Goal: Task Accomplishment & Management: Manage account settings

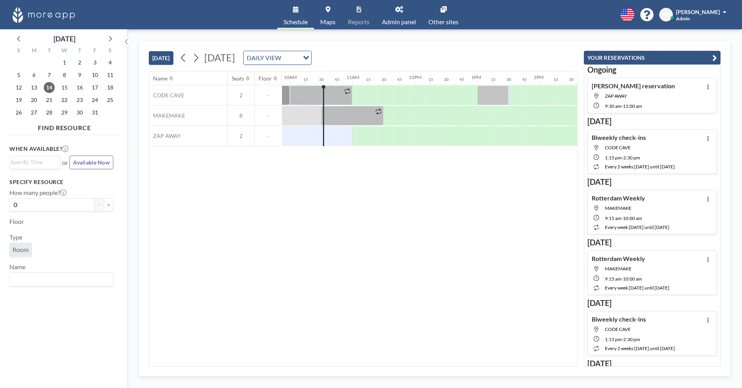
scroll to position [0, 640]
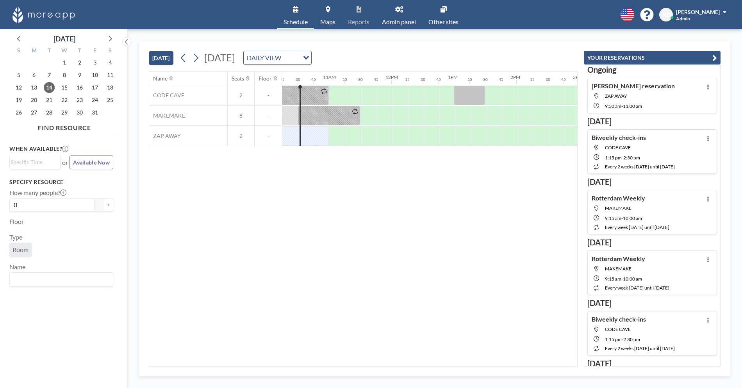
click at [713, 14] on span "[PERSON_NAME]" at bounding box center [698, 12] width 44 height 7
click at [709, 14] on span "[PERSON_NAME]" at bounding box center [698, 12] width 44 height 7
click at [688, 16] on span "Admin" at bounding box center [683, 19] width 14 height 6
click at [253, 330] on div "Name Seats Floor 12AM 15 30 45 1AM 15 30 45 2AM 15 30 45 3AM 15 30 45 4AM 15 30…" at bounding box center [363, 218] width 428 height 294
click at [308, 134] on div at bounding box center [282, 136] width 94 height 20
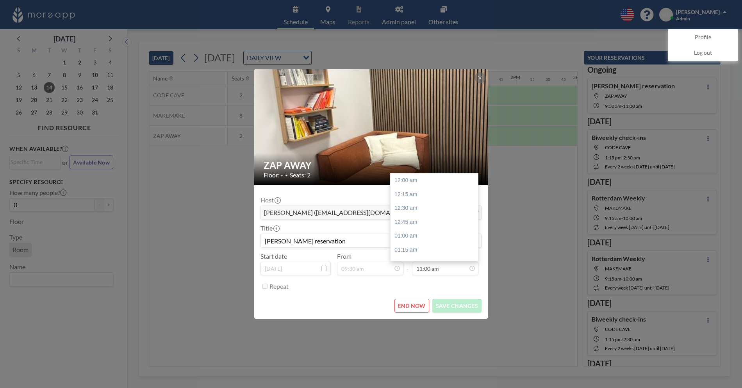
scroll to position [612, 0]
click at [411, 308] on button "END NOW" at bounding box center [411, 306] width 35 height 14
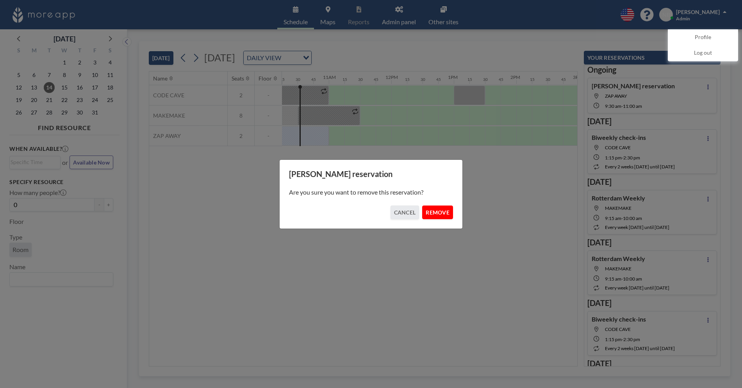
click at [441, 217] on button "REMOVE" at bounding box center [437, 212] width 31 height 14
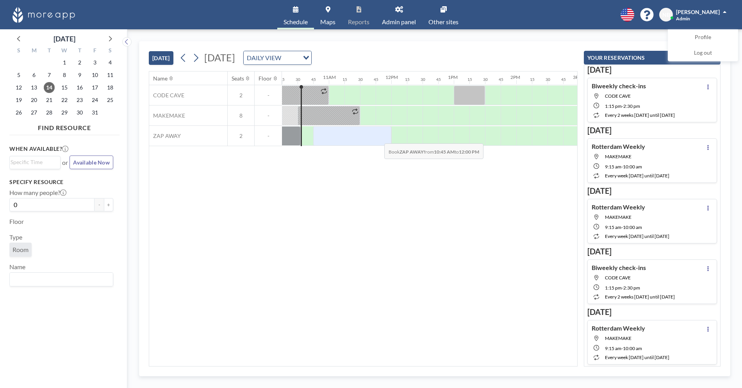
drag, startPoint x: 318, startPoint y: 139, endPoint x: 378, endPoint y: 137, distance: 60.2
click at [378, 137] on div at bounding box center [352, 136] width 78 height 20
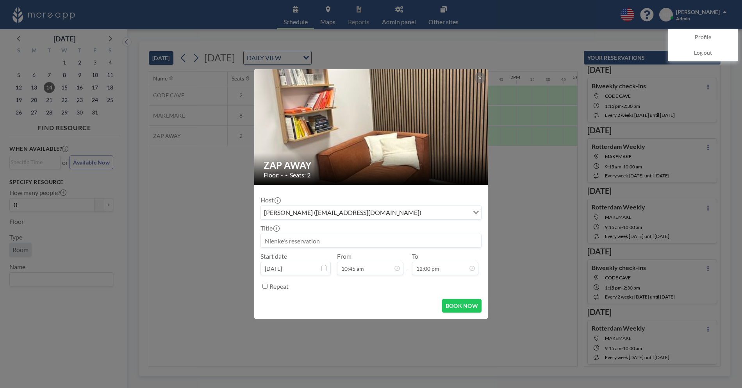
click at [375, 243] on input at bounding box center [371, 240] width 220 height 13
type input "Raf"
click at [449, 309] on button "BOOK NOW" at bounding box center [461, 306] width 39 height 14
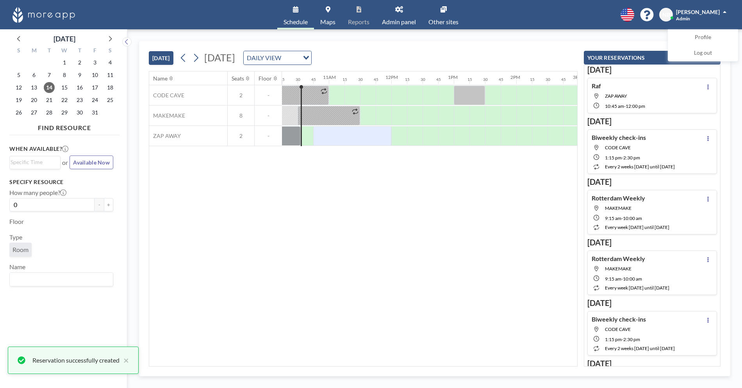
click at [717, 16] on div "[PERSON_NAME] Admin" at bounding box center [701, 15] width 50 height 14
click at [399, 16] on link "Admin panel" at bounding box center [399, 14] width 46 height 29
